Goal: Navigation & Orientation: Find specific page/section

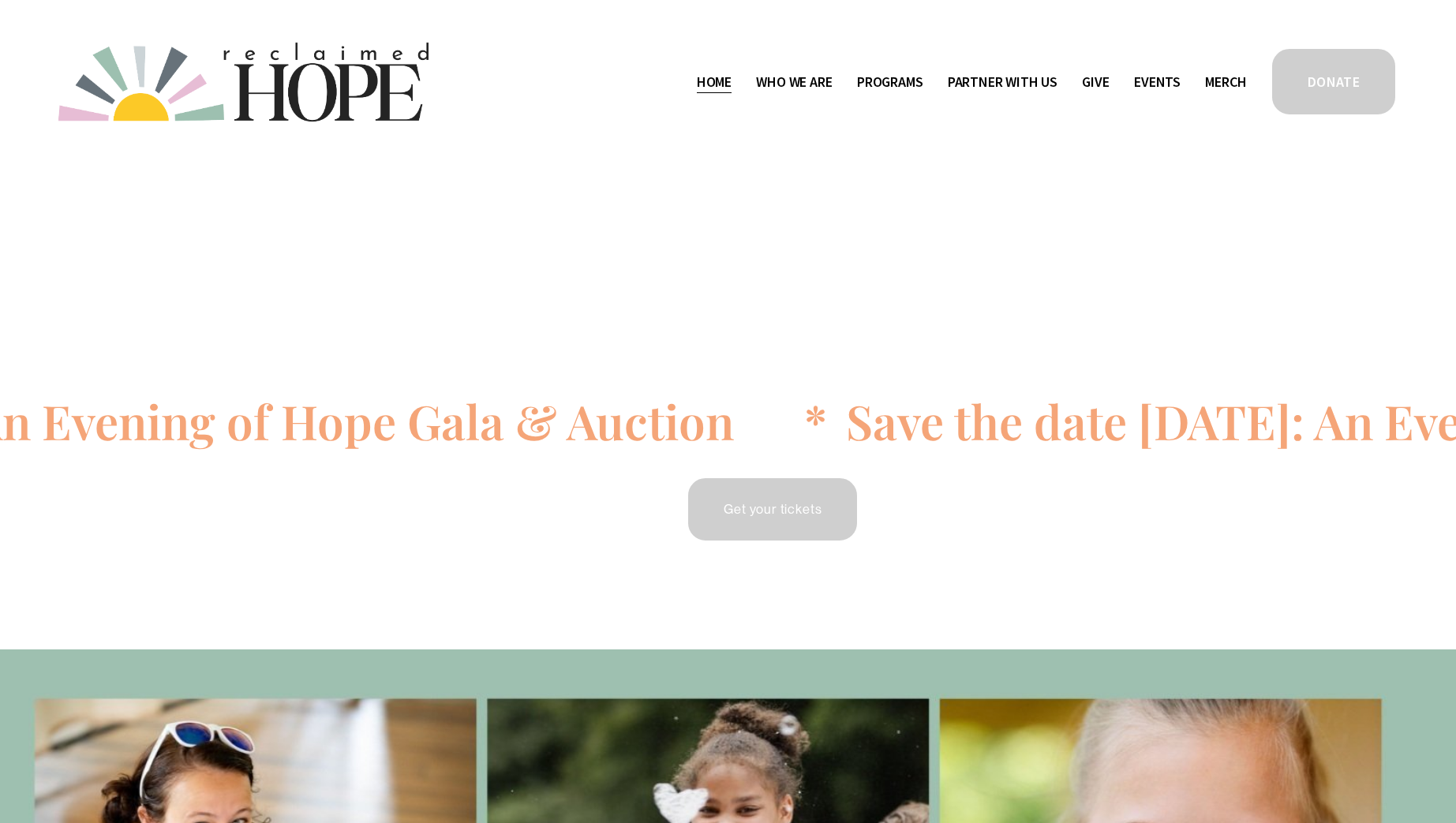
click at [1156, 78] on link "Events" at bounding box center [1157, 82] width 47 height 25
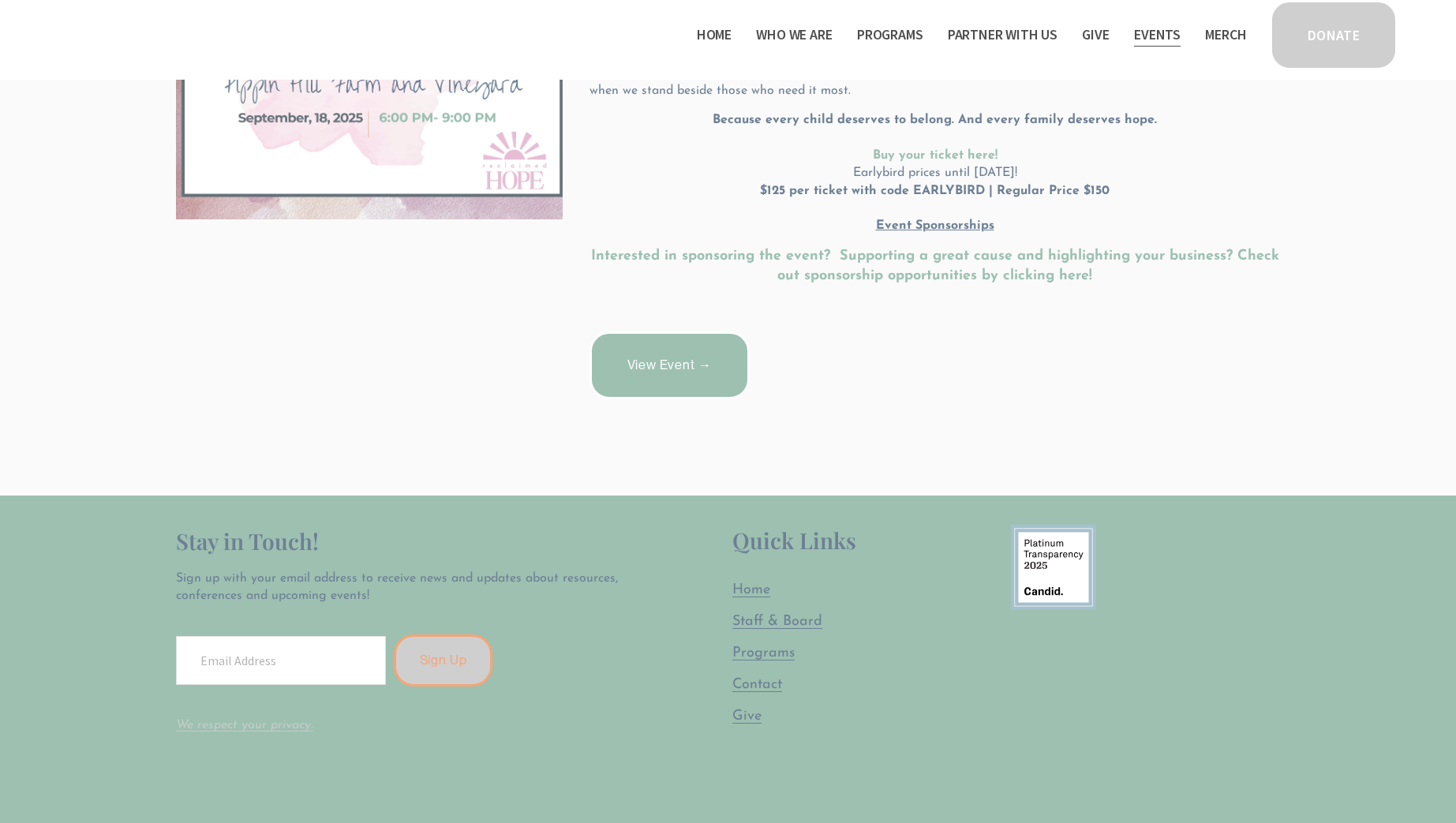
scroll to position [609, 0]
click at [785, 613] on span "Staff & Board" at bounding box center [777, 620] width 90 height 14
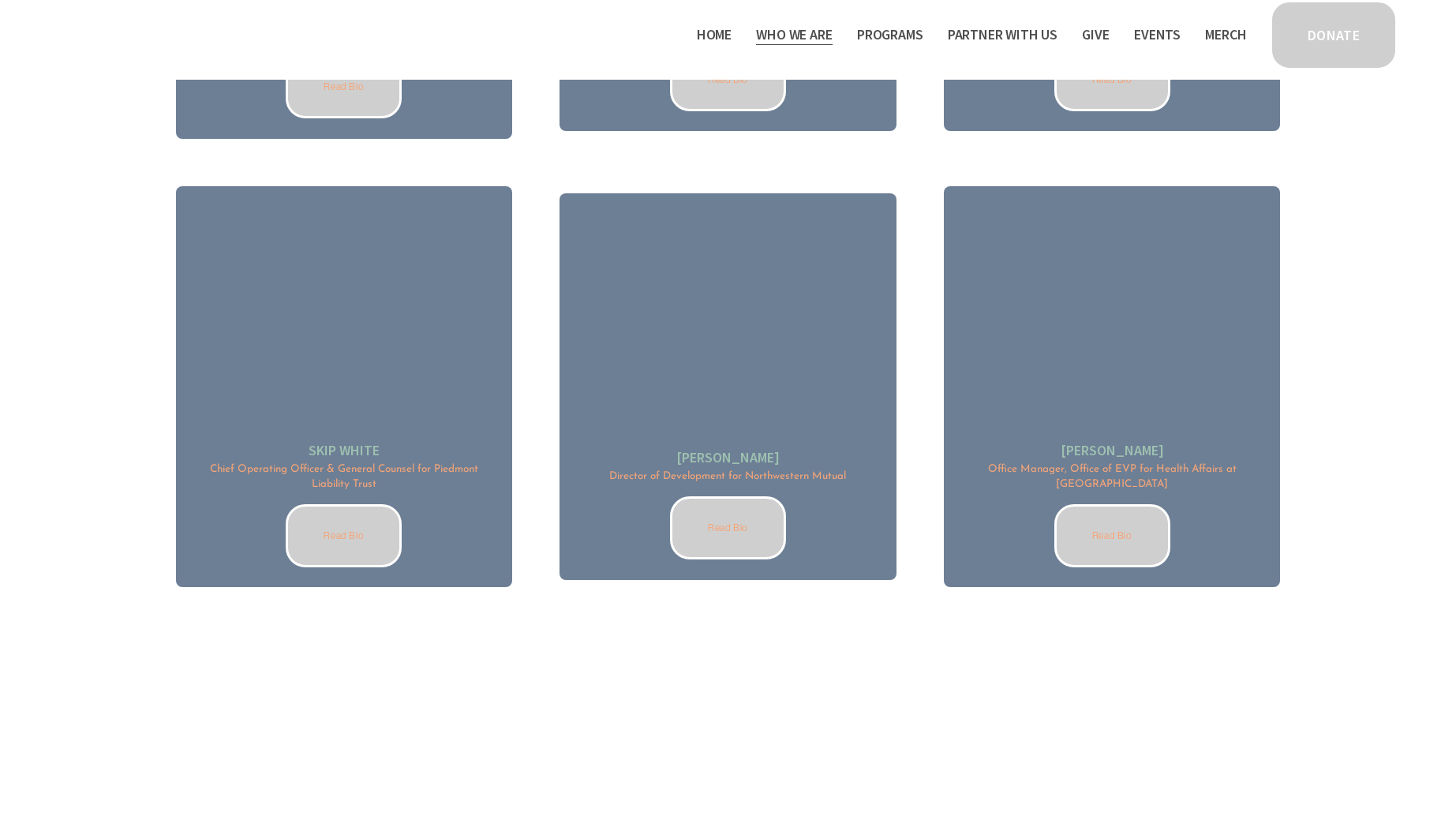
scroll to position [2221, 0]
